Goal: Transaction & Acquisition: Purchase product/service

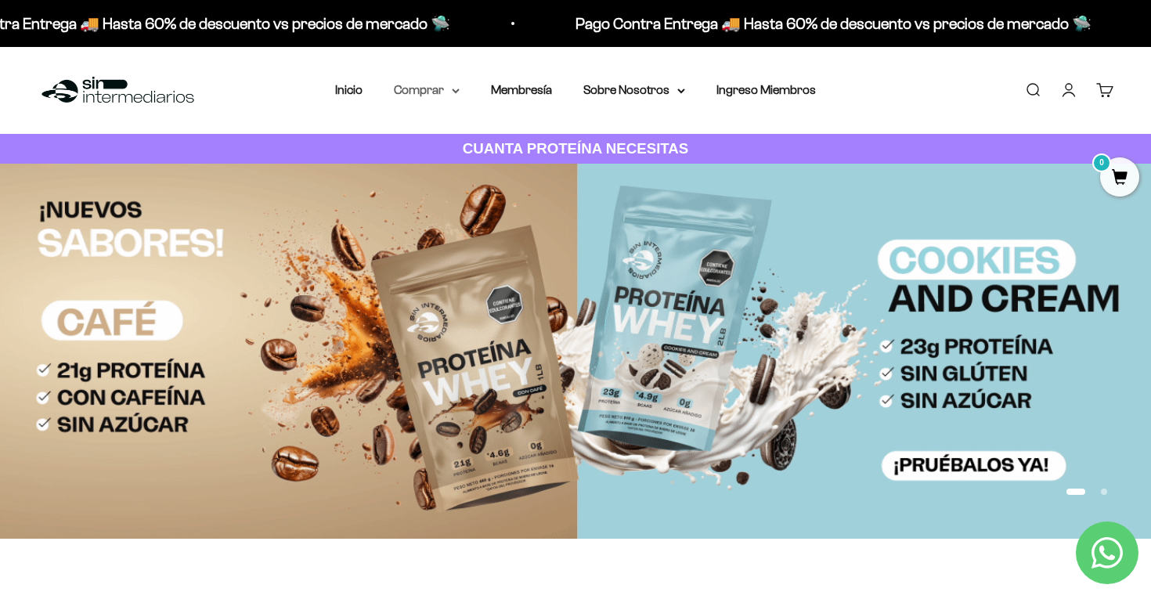
click at [435, 89] on summary "Comprar" at bounding box center [427, 90] width 66 height 20
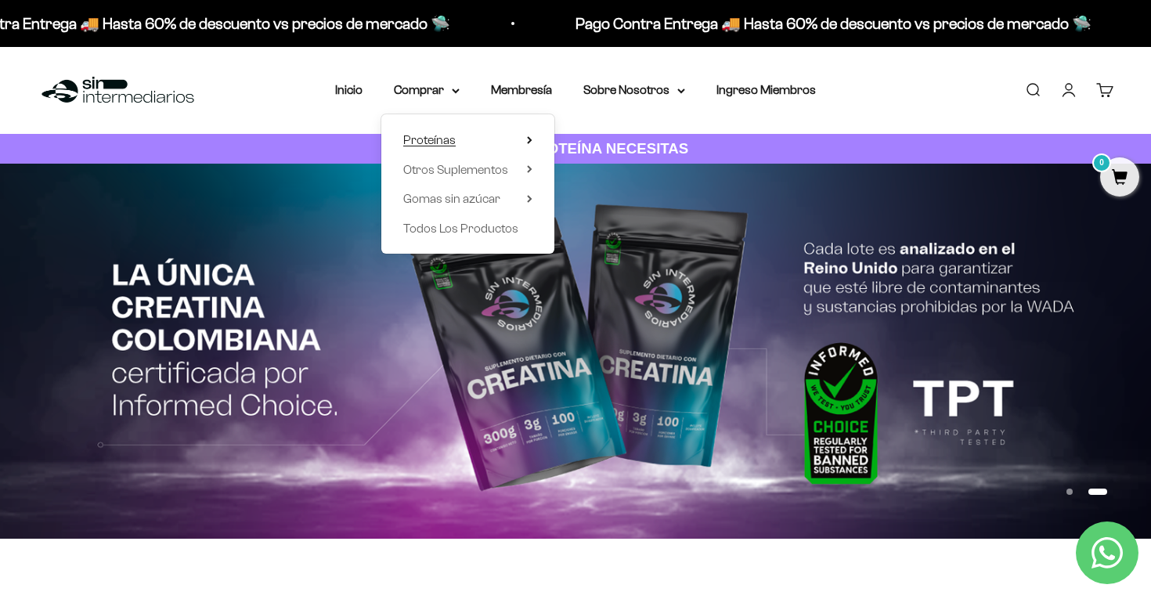
click at [446, 142] on span "Proteínas" at bounding box center [429, 139] width 52 height 13
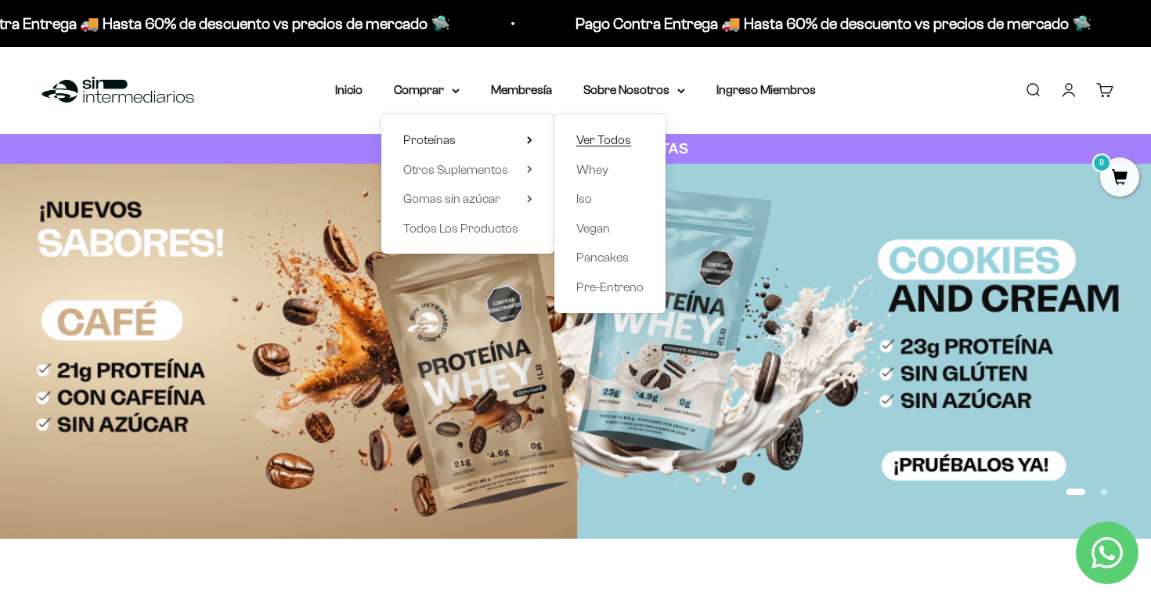
click at [587, 143] on span "Ver Todos" at bounding box center [603, 139] width 55 height 13
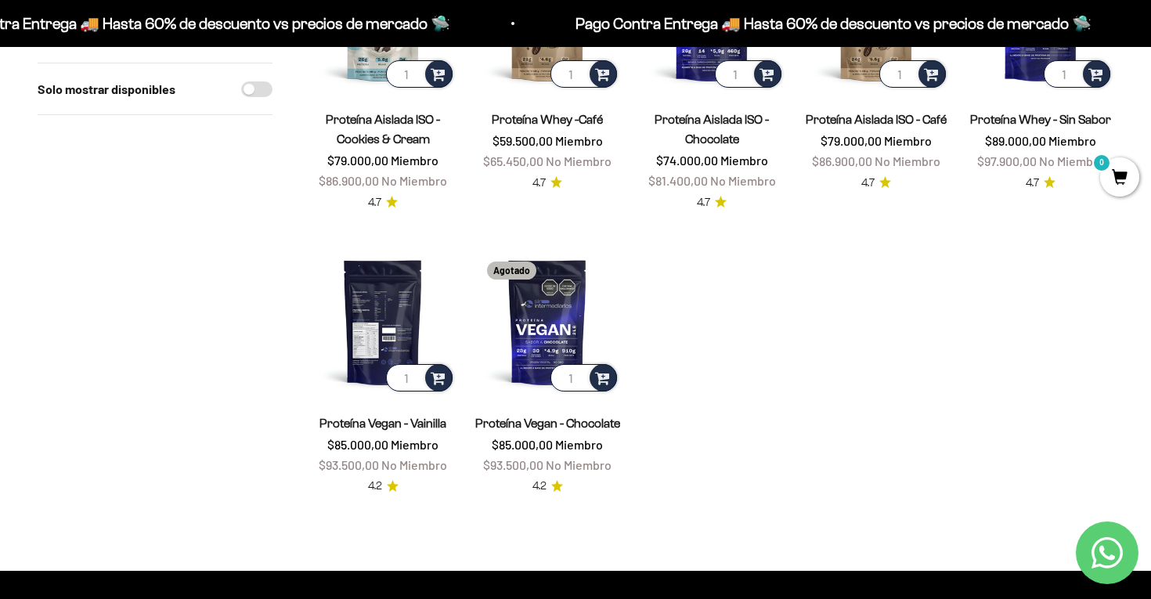
scroll to position [746, 0]
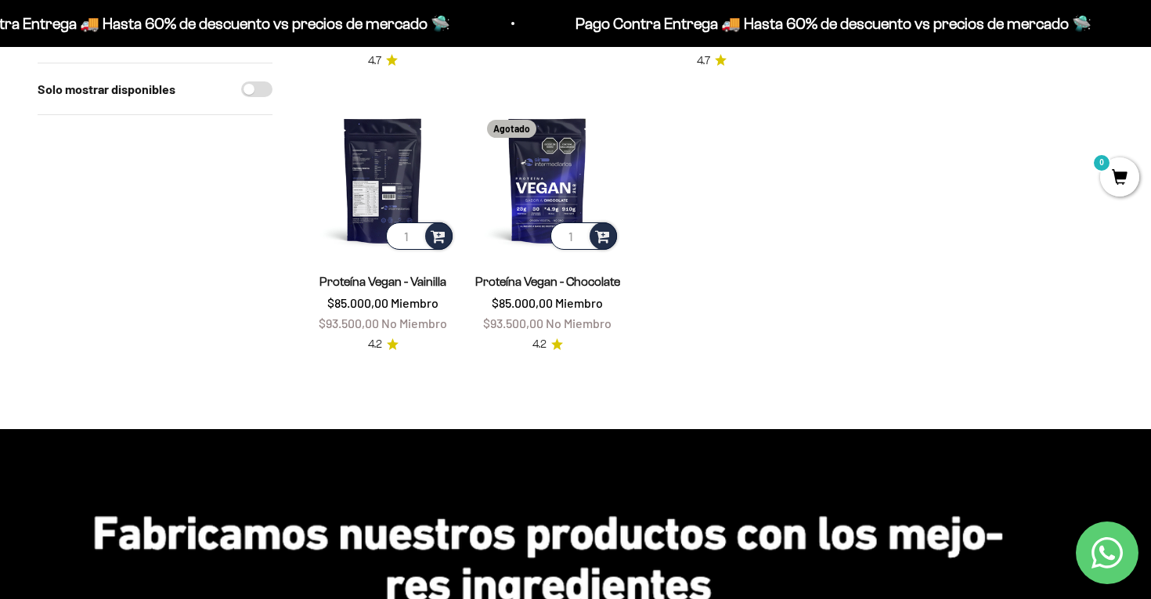
click at [402, 180] on img at bounding box center [383, 180] width 146 height 146
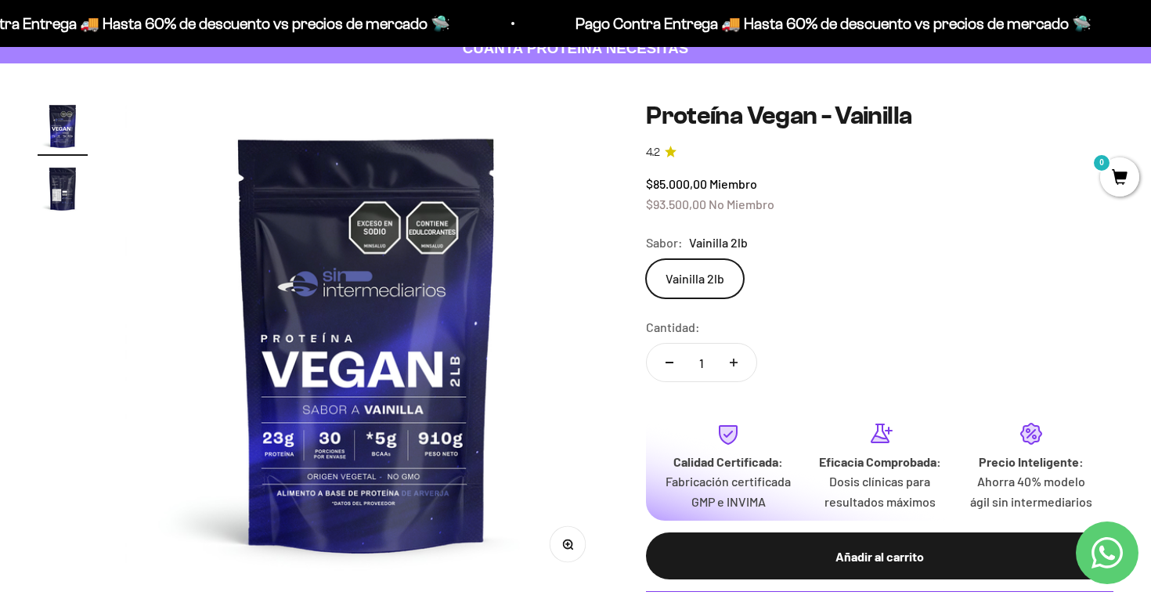
scroll to position [56, 0]
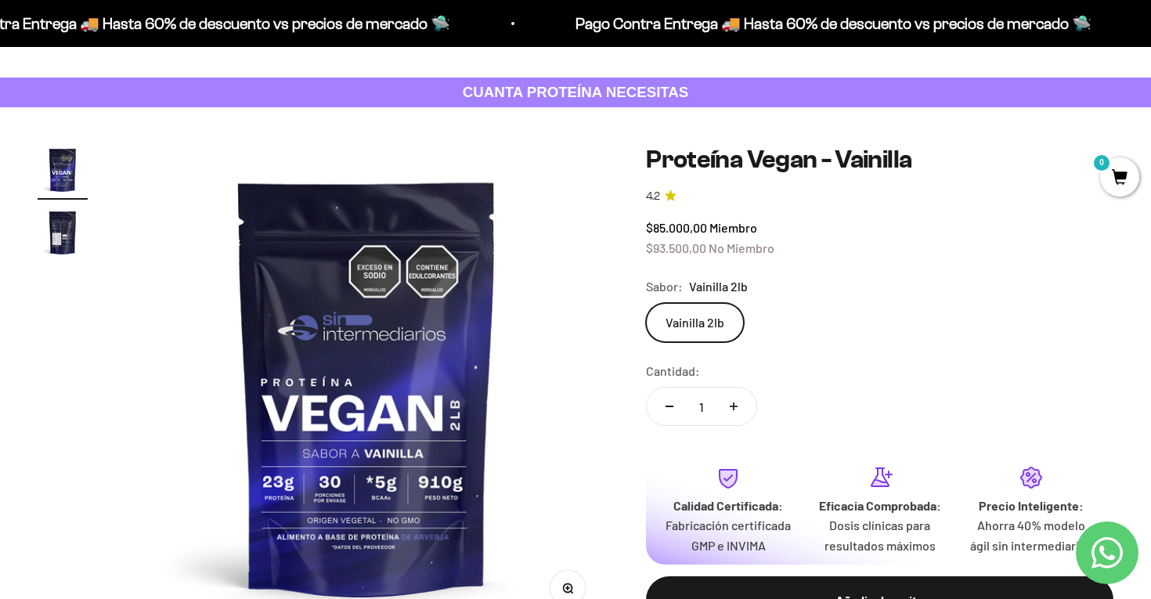
click at [74, 231] on img "Ir al artículo 2" at bounding box center [63, 233] width 50 height 50
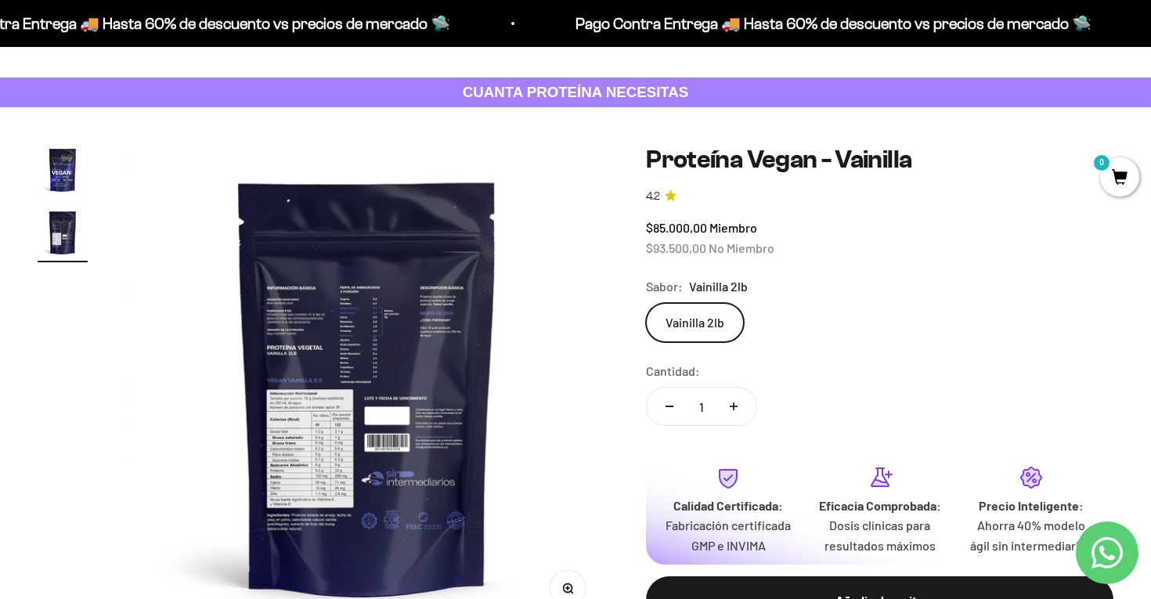
click at [329, 344] on img at bounding box center [366, 386] width 483 height 483
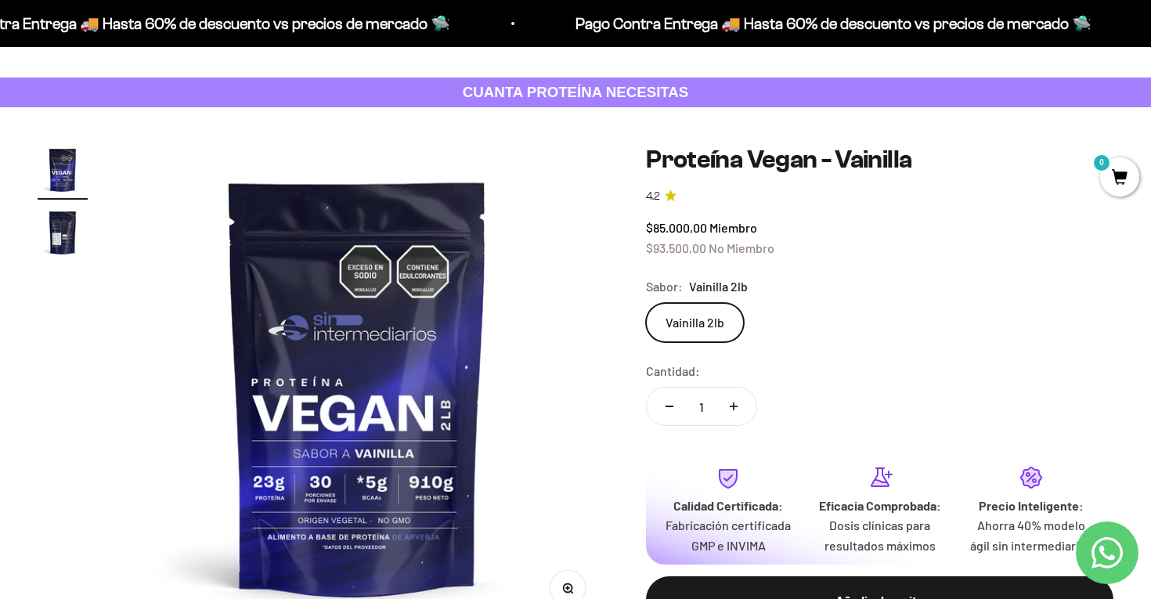
scroll to position [0, 0]
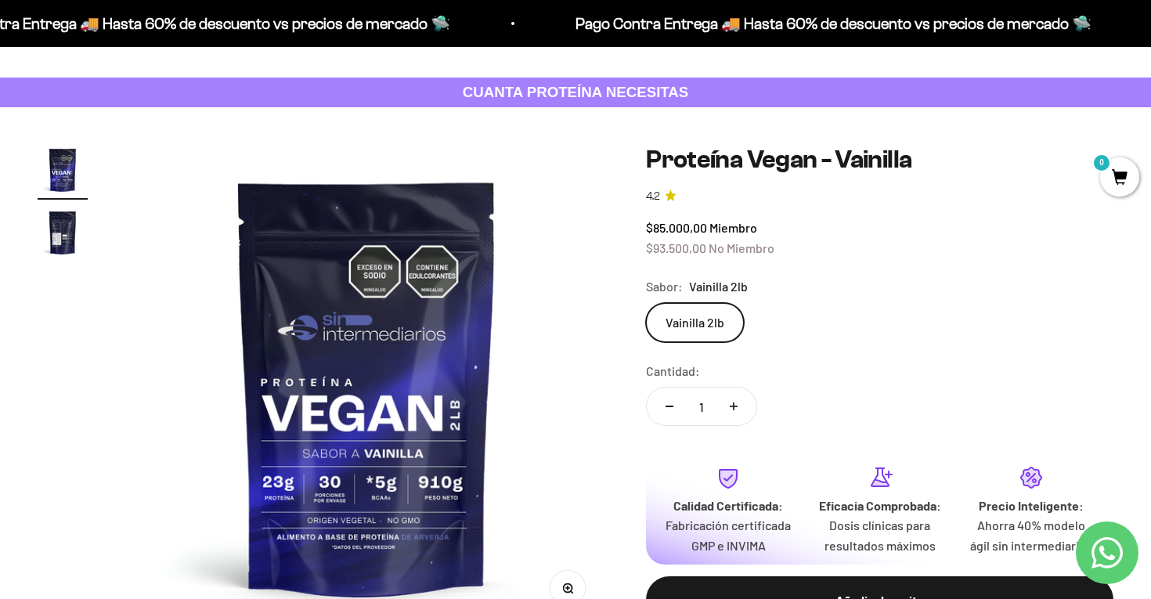
click at [56, 225] on img "Ir al artículo 2" at bounding box center [63, 233] width 50 height 50
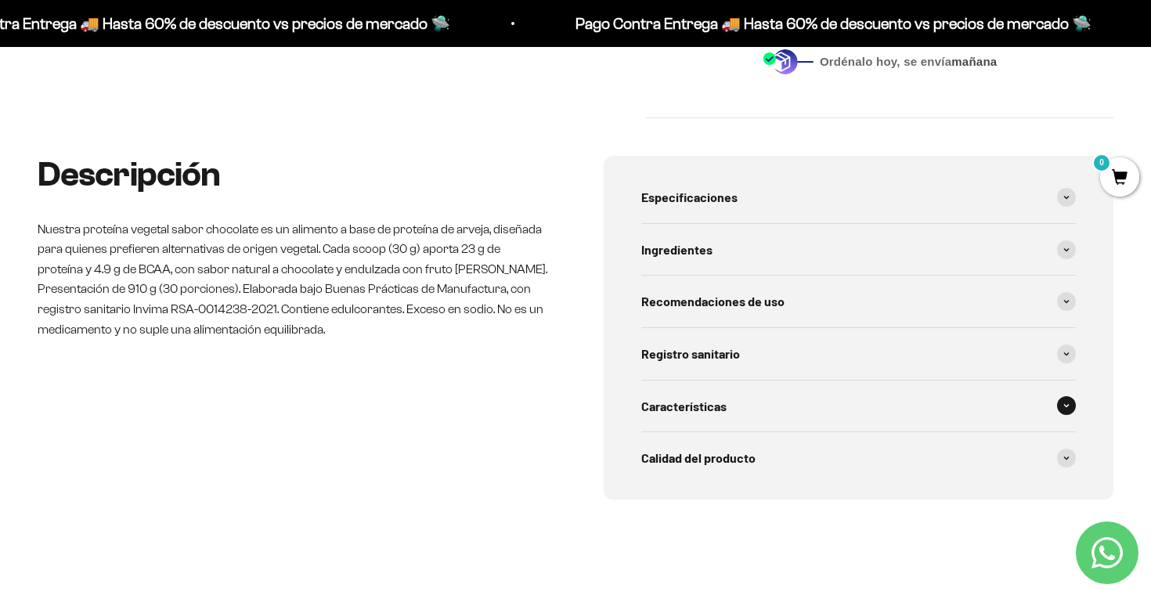
scroll to position [638, 0]
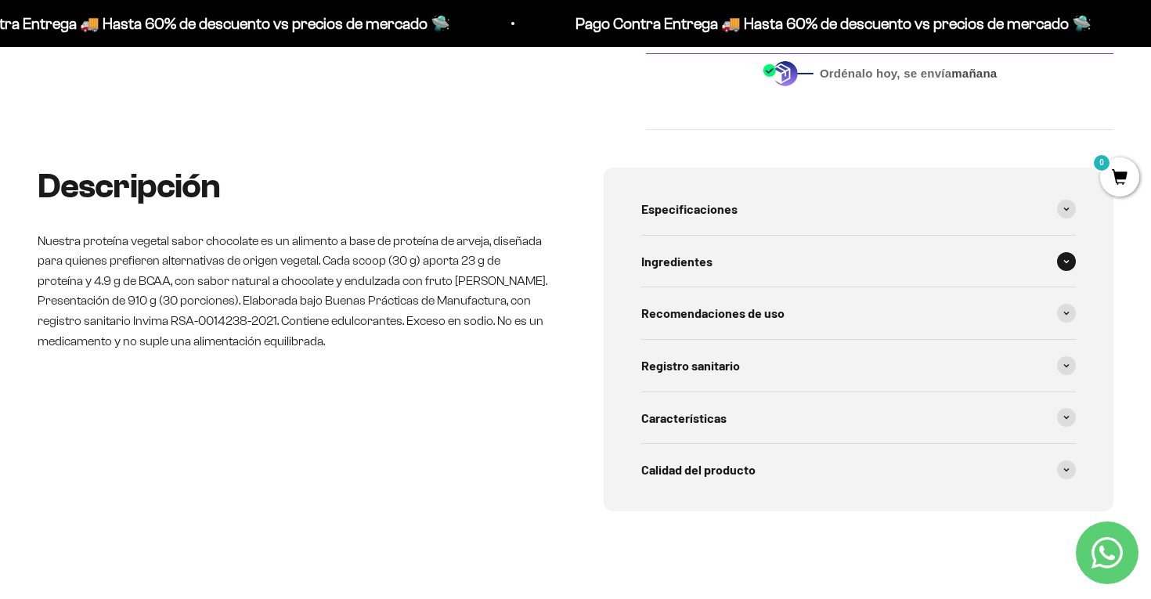
click at [778, 287] on div "Ingredientes" at bounding box center [858, 262] width 435 height 52
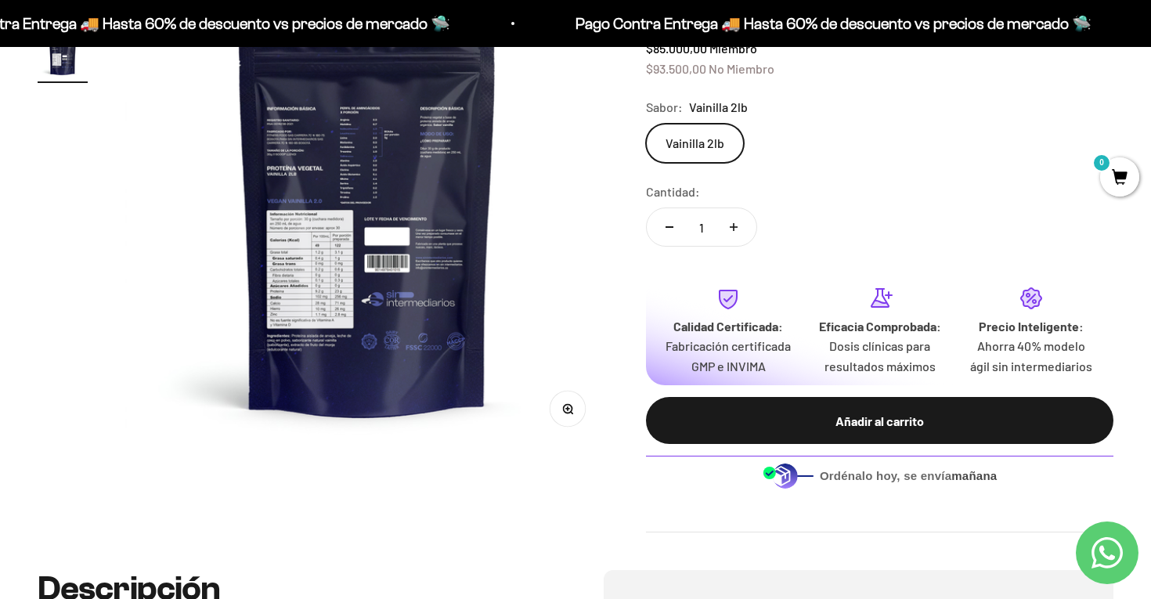
scroll to position [222, 0]
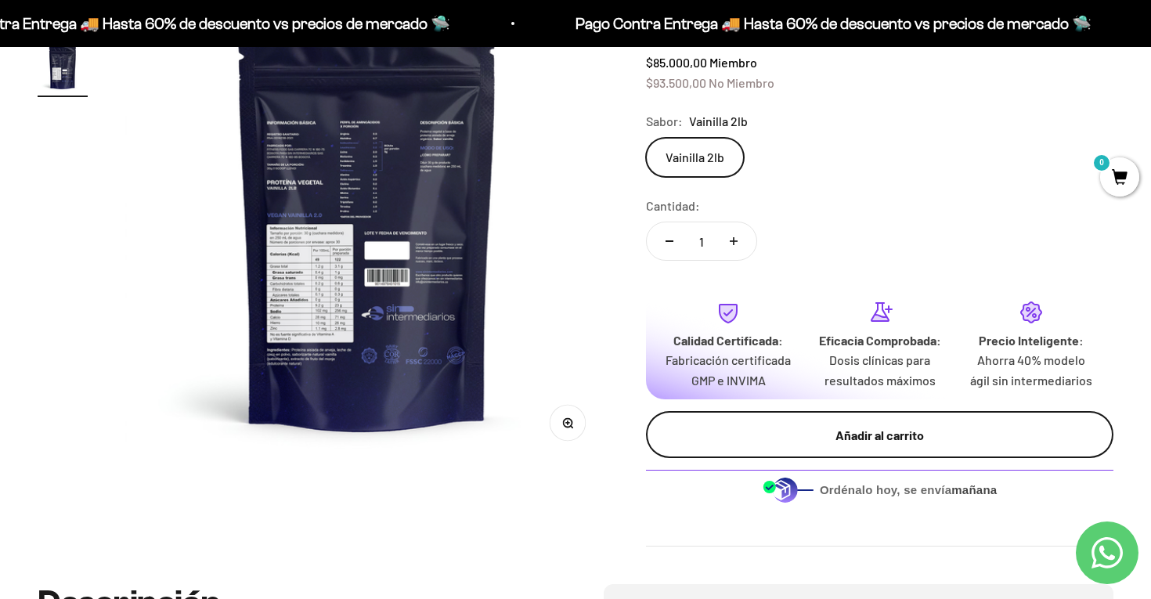
click at [758, 446] on div "Añadir al carrito" at bounding box center [879, 435] width 405 height 20
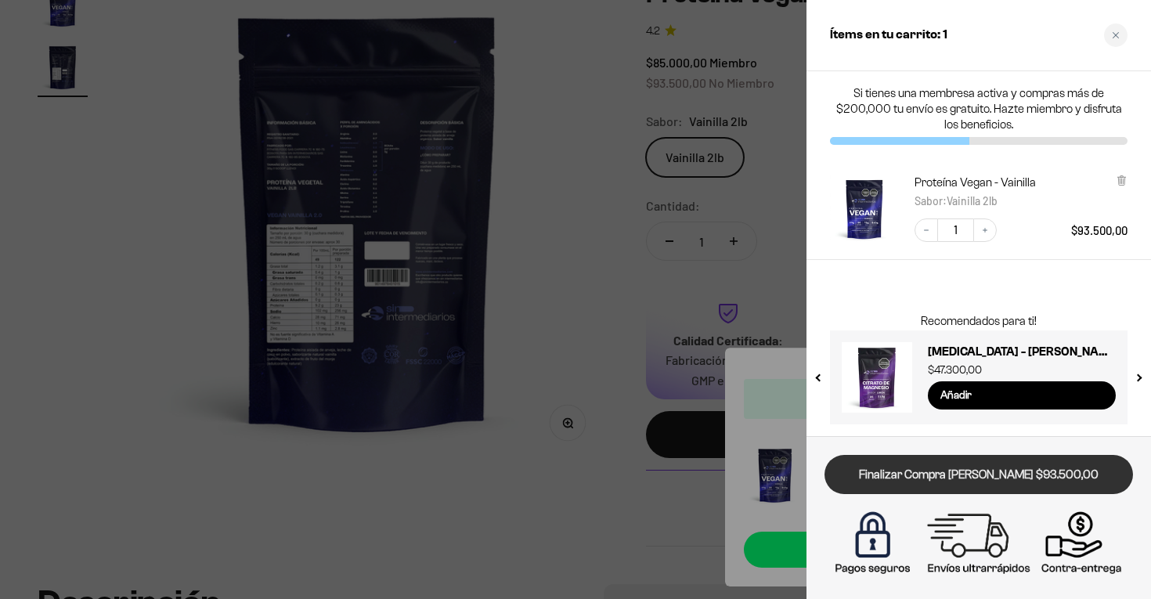
click at [910, 483] on link "Finalizar Compra [PERSON_NAME] $93.500,00" at bounding box center [979, 475] width 309 height 40
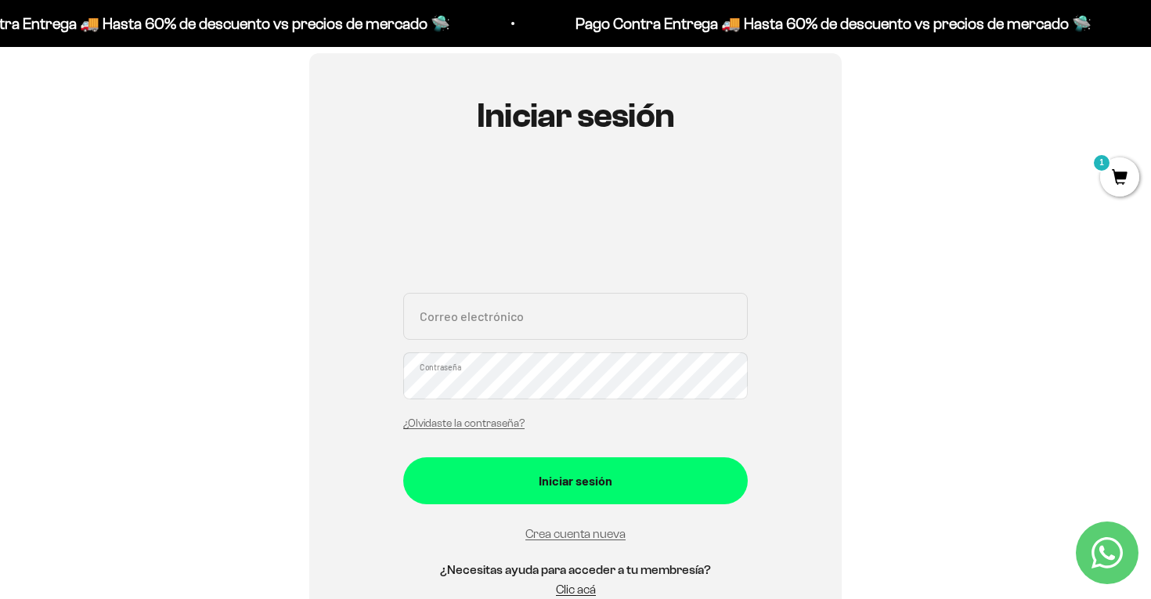
scroll to position [144, 0]
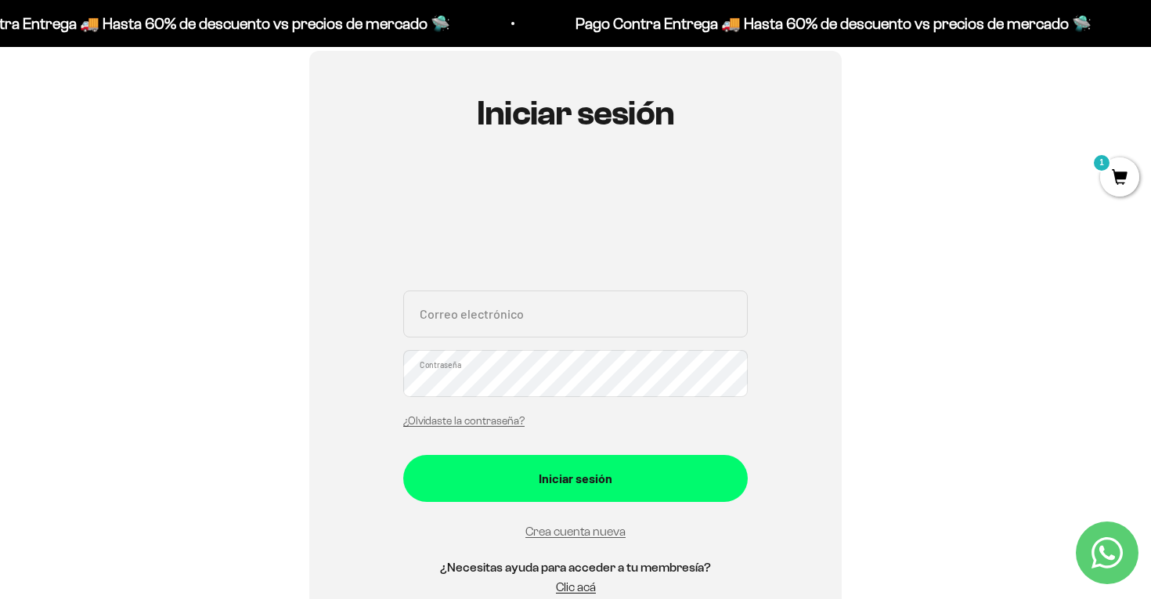
click at [659, 316] on input "Correo electrónico" at bounding box center [575, 314] width 345 height 47
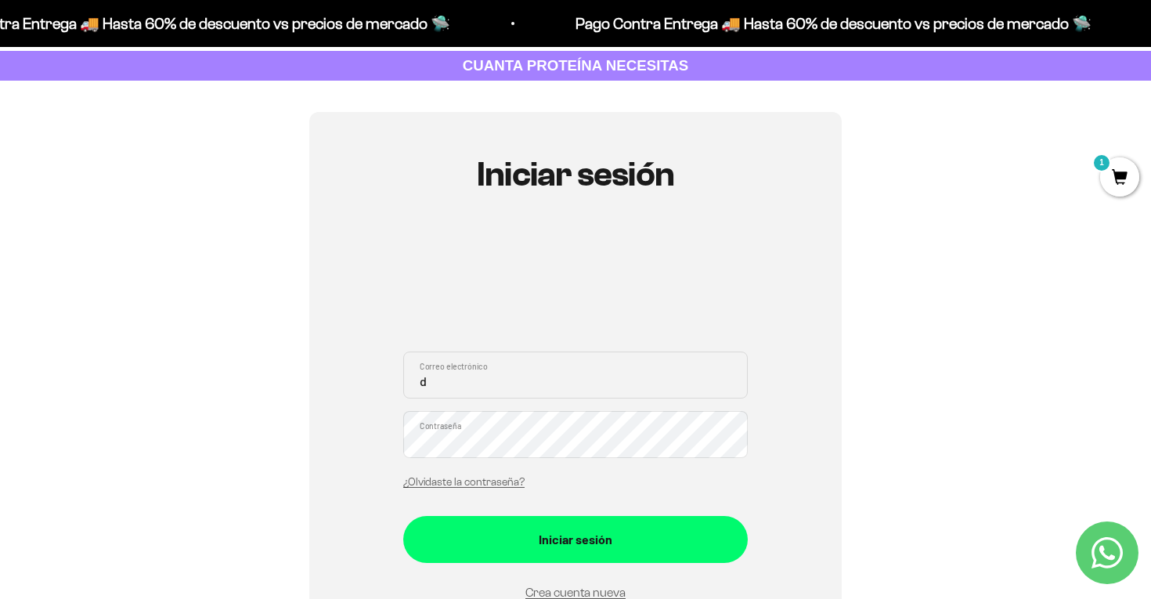
scroll to position [82, 0]
type input "d"
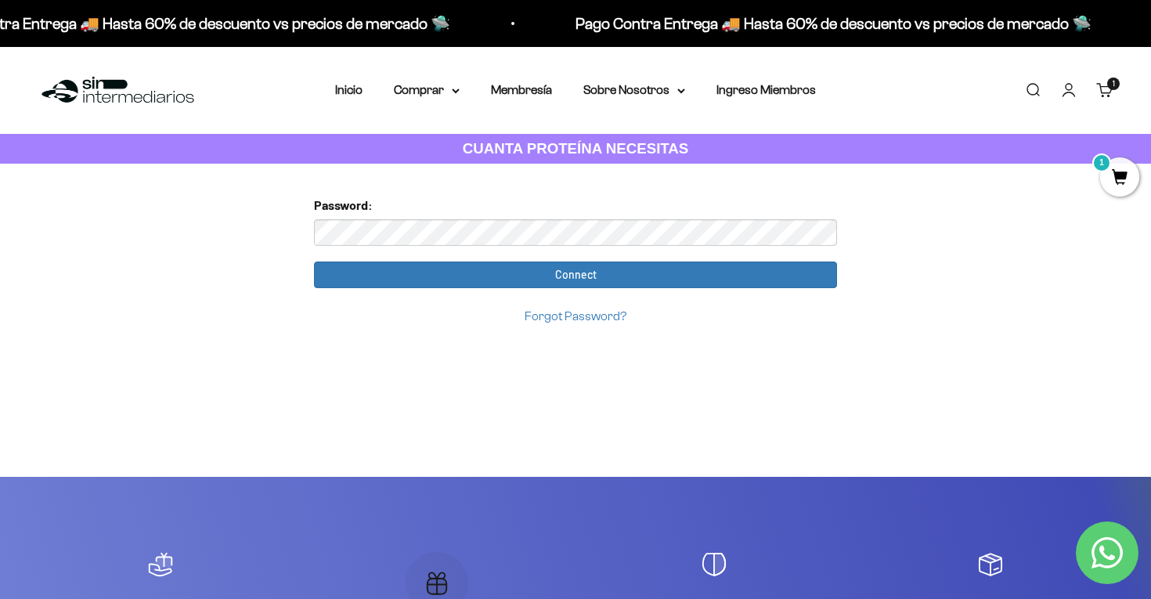
click at [1099, 84] on link "Carrito 1 artículo 1" at bounding box center [1104, 89] width 17 height 17
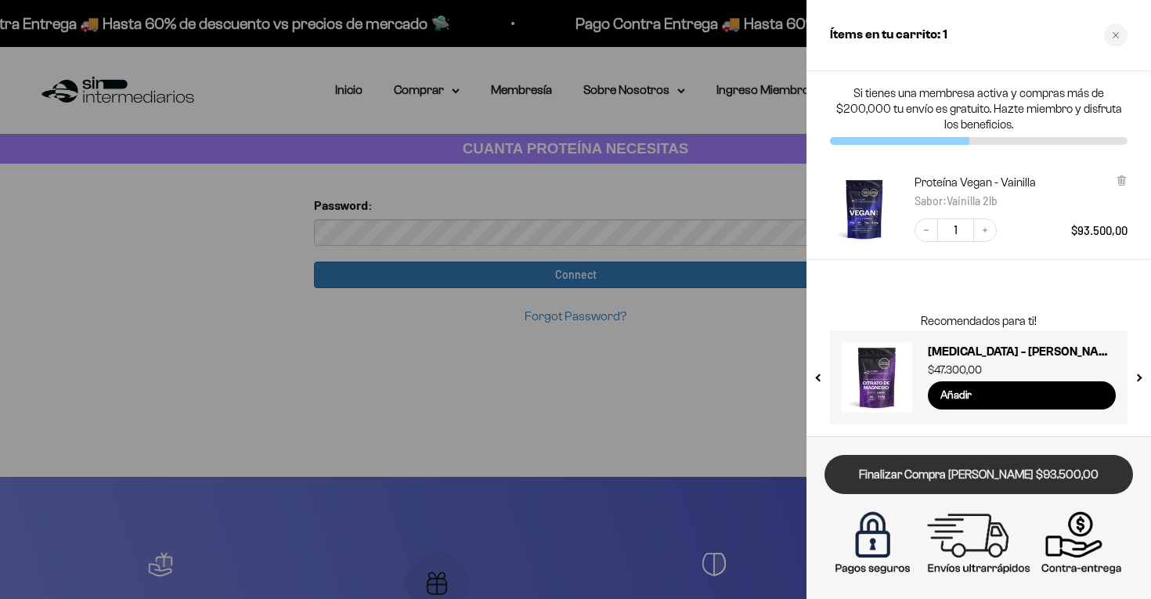
click at [923, 478] on link "Finalizar Compra [PERSON_NAME] $93.500,00" at bounding box center [979, 475] width 309 height 40
